Goal: Information Seeking & Learning: Learn about a topic

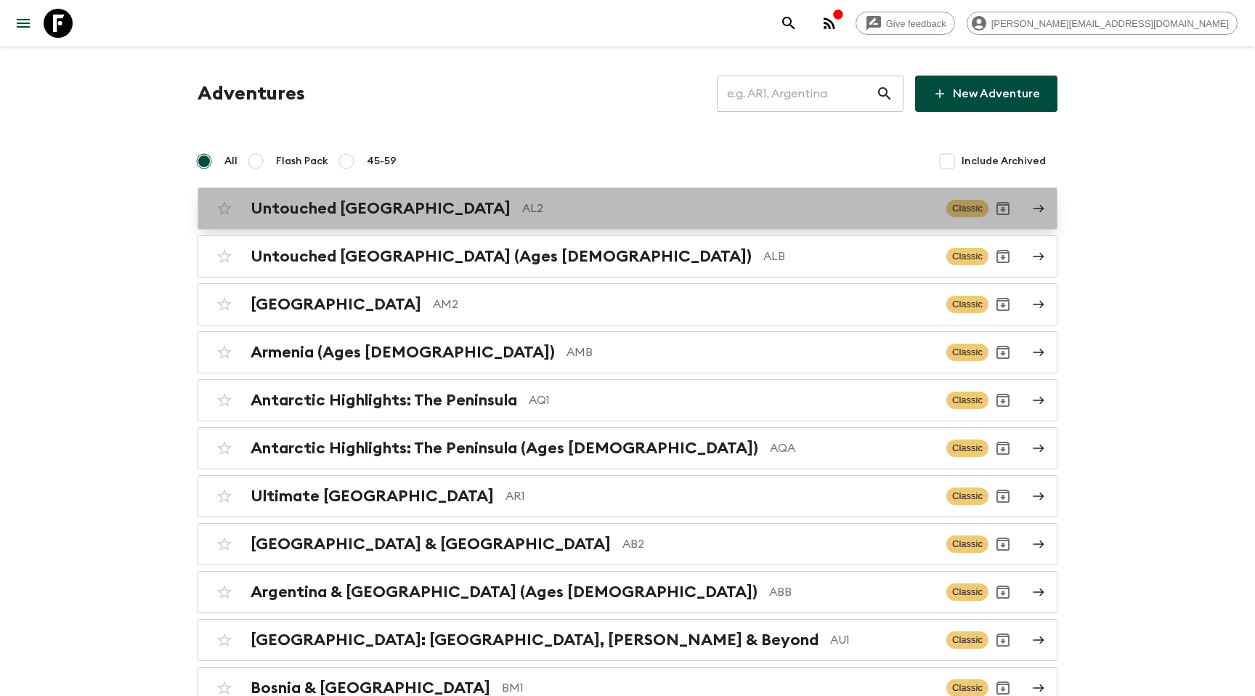
click at [307, 203] on h2 "Untouched [GEOGRAPHIC_DATA]" at bounding box center [381, 208] width 260 height 19
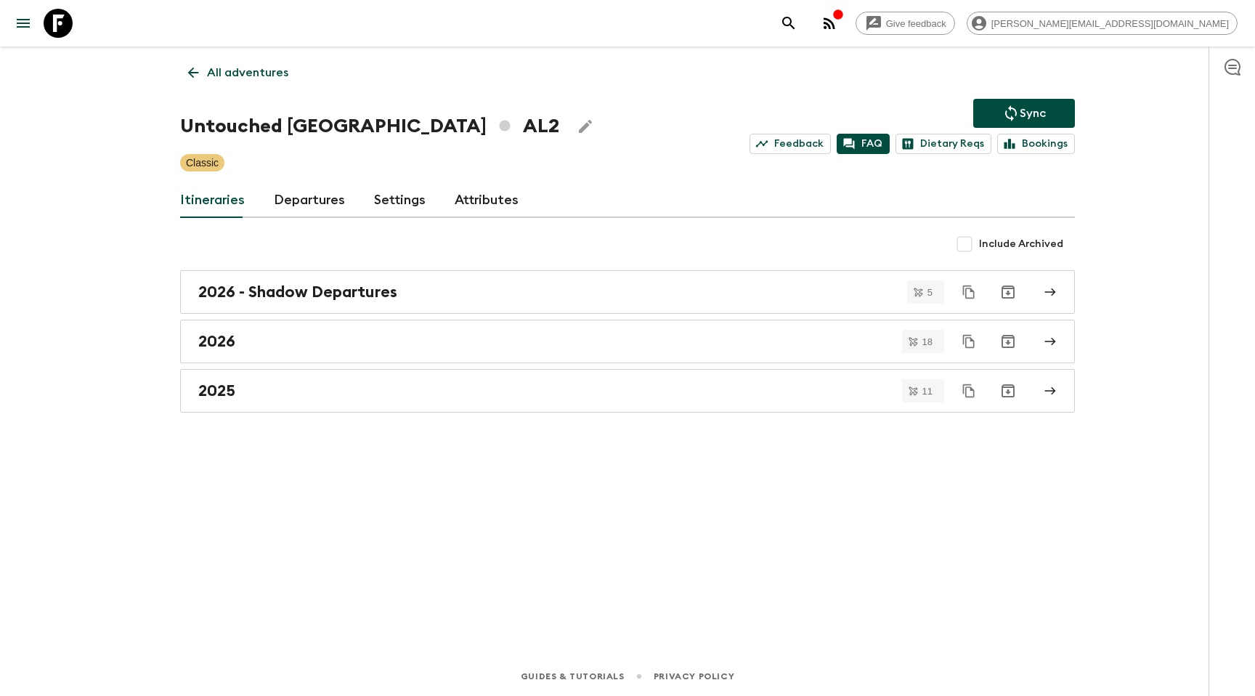
click at [862, 142] on link "FAQ" at bounding box center [863, 144] width 53 height 20
click at [869, 140] on link "FAQ" at bounding box center [863, 144] width 53 height 20
click at [846, 166] on div "Classic" at bounding box center [627, 162] width 895 height 17
